Goal: Task Accomplishment & Management: Use online tool/utility

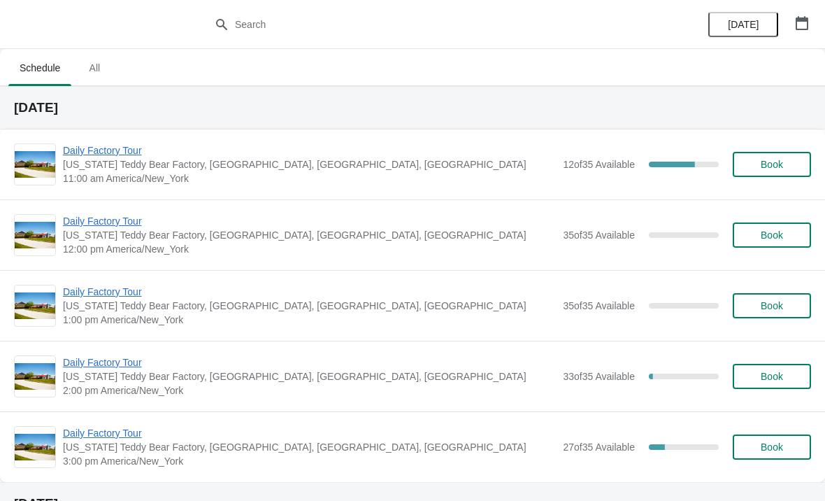
click at [123, 138] on div "Daily Factory Tour [US_STATE] Teddy Bear Factory, [GEOGRAPHIC_DATA], [GEOGRAPHI…" at bounding box center [412, 164] width 825 height 70
click at [129, 150] on span "Daily Factory Tour" at bounding box center [309, 150] width 493 height 14
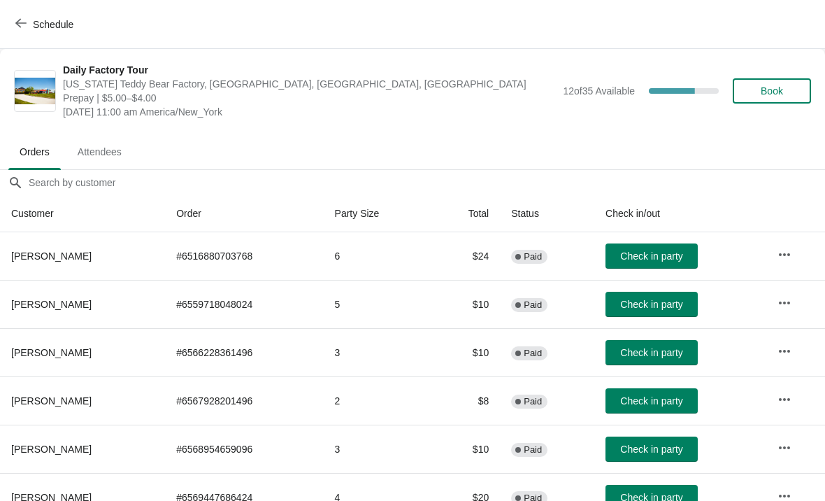
click at [666, 396] on span "Check in party" at bounding box center [651, 400] width 62 height 11
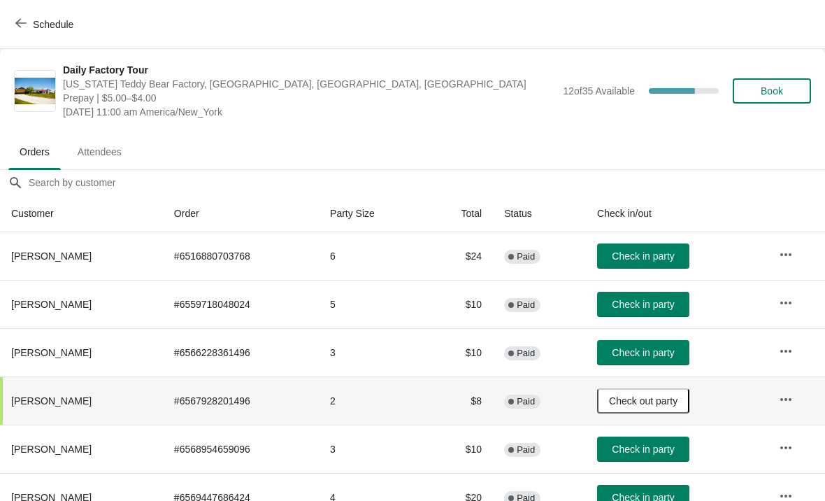
click at [639, 447] on span "Check in party" at bounding box center [643, 448] width 62 height 11
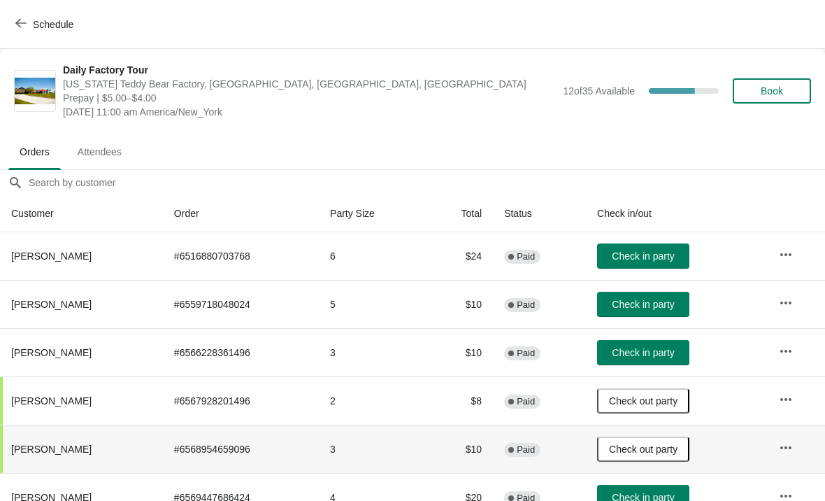
click at [657, 355] on span "Check in party" at bounding box center [643, 352] width 62 height 11
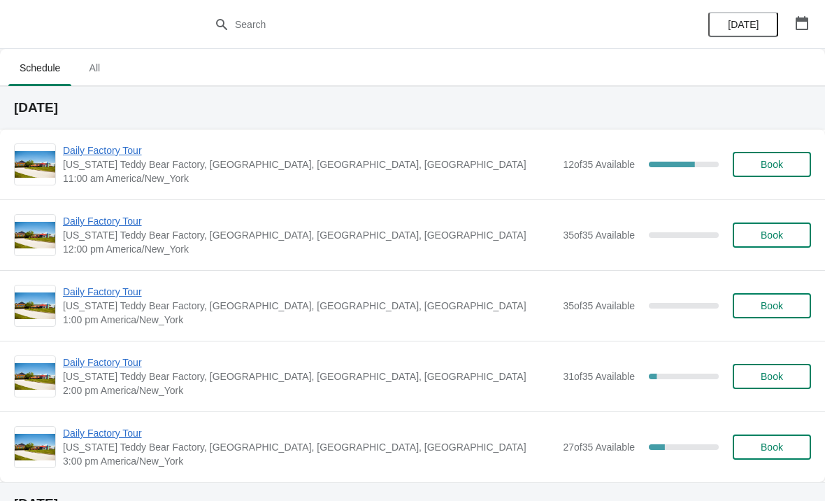
click at [108, 152] on span "Daily Factory Tour" at bounding box center [309, 150] width 493 height 14
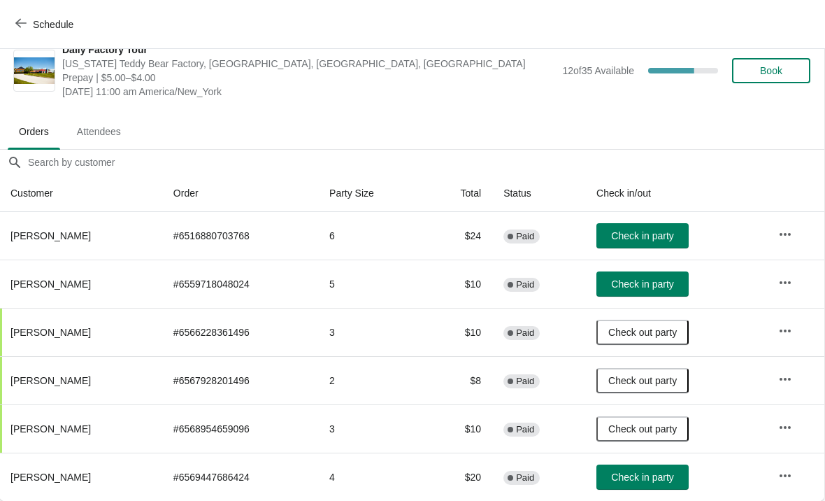
scroll to position [20, 1]
click at [670, 481] on span "Check in party" at bounding box center [642, 476] width 62 height 11
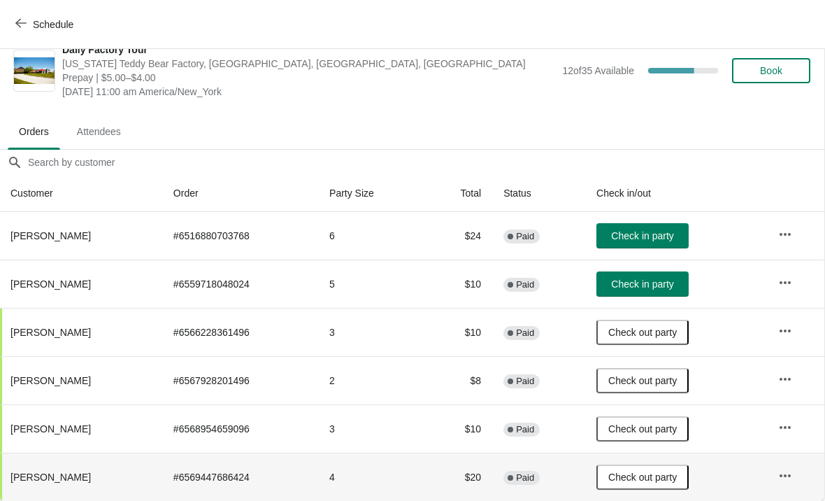
click at [648, 238] on span "Check in party" at bounding box center [642, 235] width 62 height 11
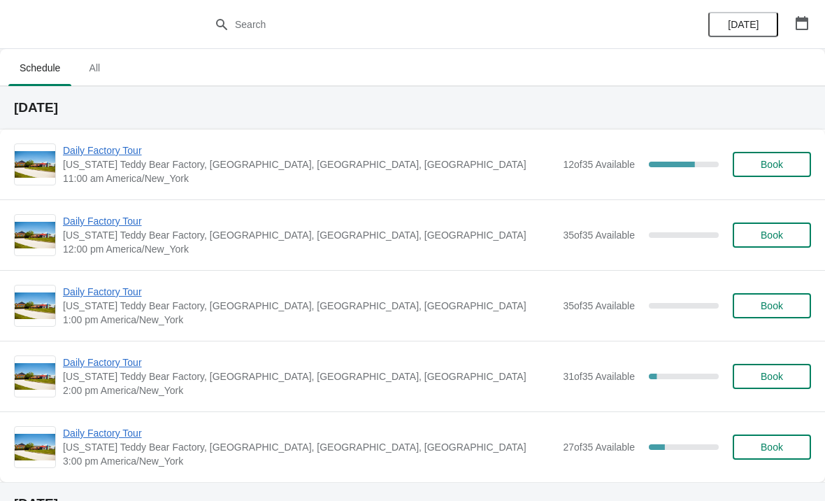
click at [116, 148] on span "Daily Factory Tour" at bounding box center [309, 150] width 493 height 14
